Goal: Complete application form

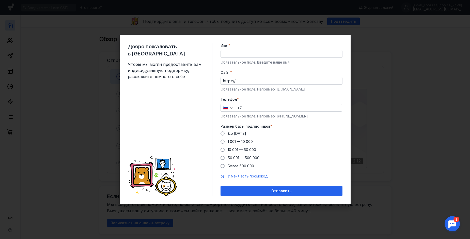
click at [229, 54] on input "Имя *" at bounding box center [281, 53] width 121 height 7
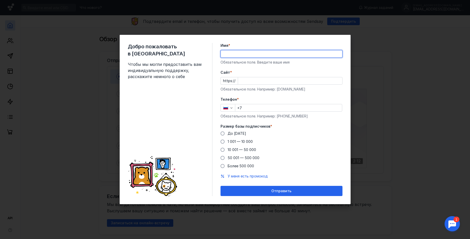
type input "Алексей43 [PERSON_NAME]"
type input "[PHONE_NUMBER]"
type input "[PERSON_NAME]"
click at [208, 83] on div "Добро пожаловать в Sendsay Чтобы мы могли предоставить вам индивидуальную подде…" at bounding box center [170, 119] width 85 height 153
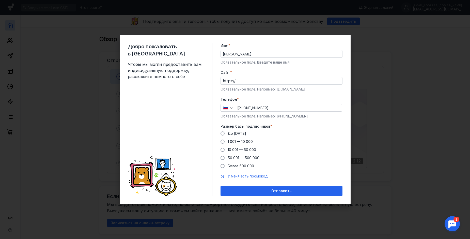
click at [242, 81] on input "Cайт *" at bounding box center [290, 80] width 104 height 7
click at [88, 54] on div "Добро пожаловать в Sendsay Чтобы мы могли предоставить вам индивидуальную подде…" at bounding box center [235, 119] width 470 height 239
click at [228, 54] on input "Имя *" at bounding box center [281, 53] width 121 height 7
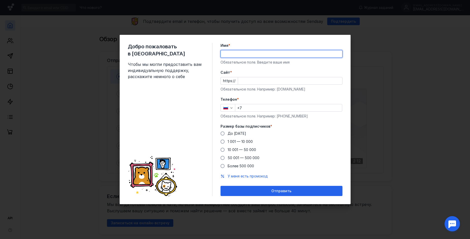
type input "Алексей43 [PERSON_NAME]"
type input "[PHONE_NUMBER]"
click at [269, 52] on input "Алексей43 [PERSON_NAME]" at bounding box center [281, 53] width 121 height 7
type input "[PERSON_NAME]"
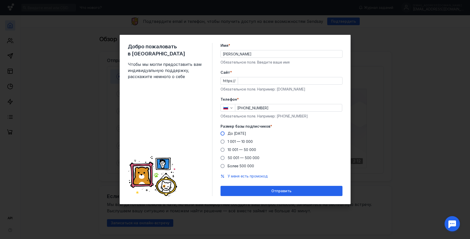
click at [223, 134] on span at bounding box center [222, 133] width 4 height 4
click at [0, 0] on input "До [DATE]" at bounding box center [0, 0] width 0 height 0
